Goal: Information Seeking & Learning: Find specific fact

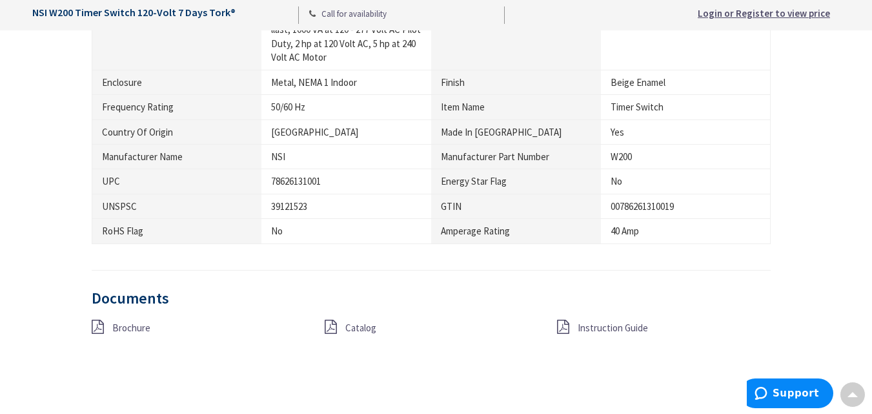
scroll to position [1033, 0]
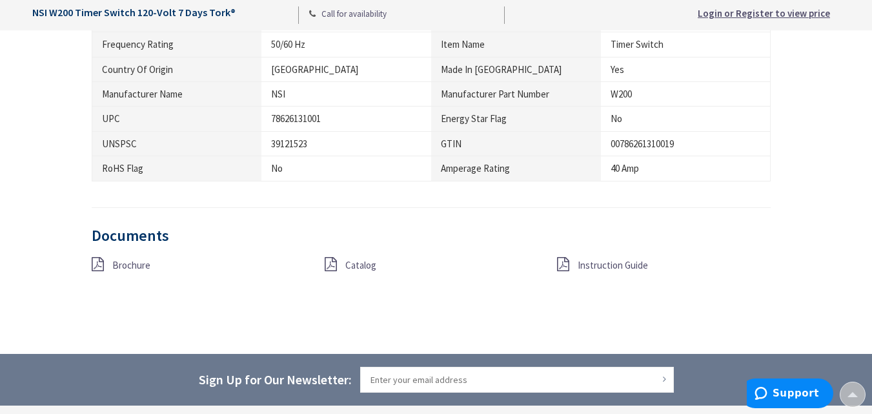
click at [132, 264] on span "Brochure" at bounding box center [131, 265] width 38 height 12
click at [367, 262] on span "Catalog" at bounding box center [360, 265] width 31 height 12
click at [611, 268] on span "Instruction Guide" at bounding box center [613, 265] width 70 height 12
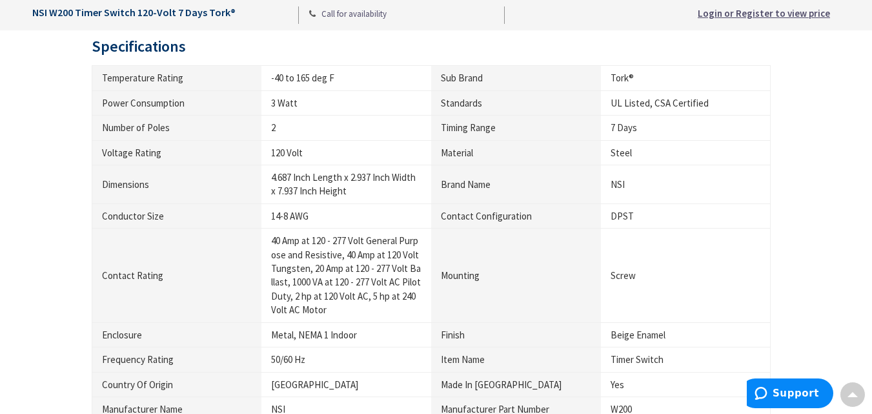
scroll to position [717, 0]
copy div "4.687"
drag, startPoint x: 270, startPoint y: 177, endPoint x: 292, endPoint y: 181, distance: 22.3
click at [292, 181] on td "4.687 Inch Length x 2.937 Inch Width x 7.937 Inch Height" at bounding box center [347, 185] width 170 height 39
copy div "2.937"
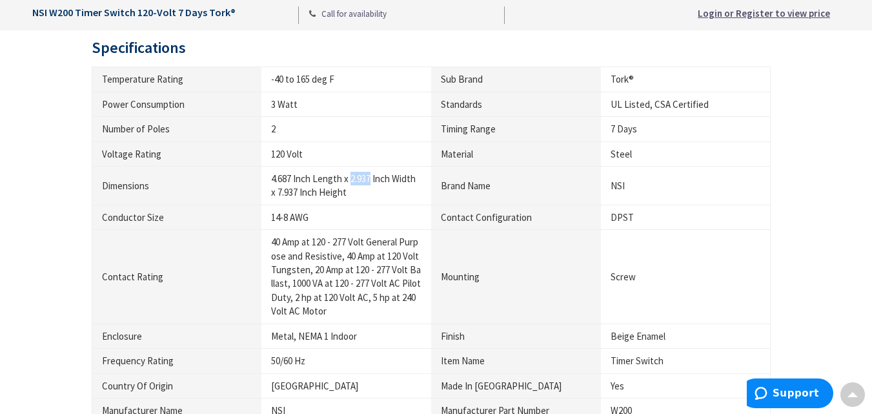
drag, startPoint x: 352, startPoint y: 181, endPoint x: 371, endPoint y: 183, distance: 18.9
click at [371, 183] on div "4.687 Inch Length x 2.937 Inch Width x 7.937 Inch Height" at bounding box center [346, 186] width 150 height 28
copy div "7.937"
drag, startPoint x: 279, startPoint y: 193, endPoint x: 302, endPoint y: 193, distance: 23.2
click at [302, 193] on div "4.687 Inch Length x 2.937 Inch Width x 7.937 Inch Height" at bounding box center [346, 186] width 150 height 28
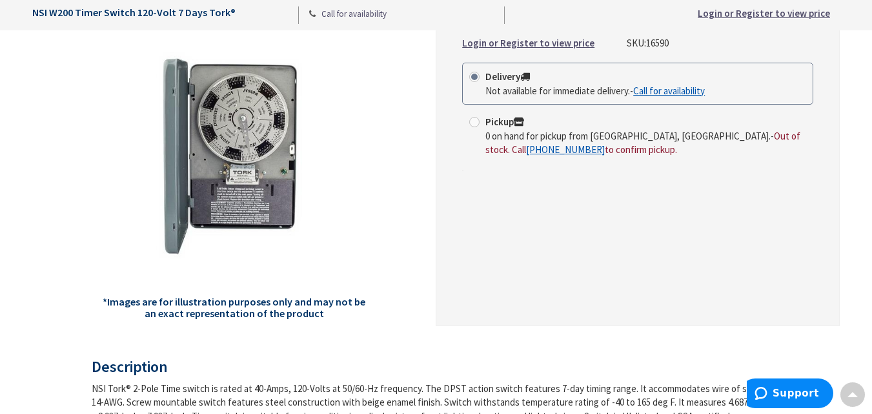
scroll to position [137, 0]
